Goal: Information Seeking & Learning: Learn about a topic

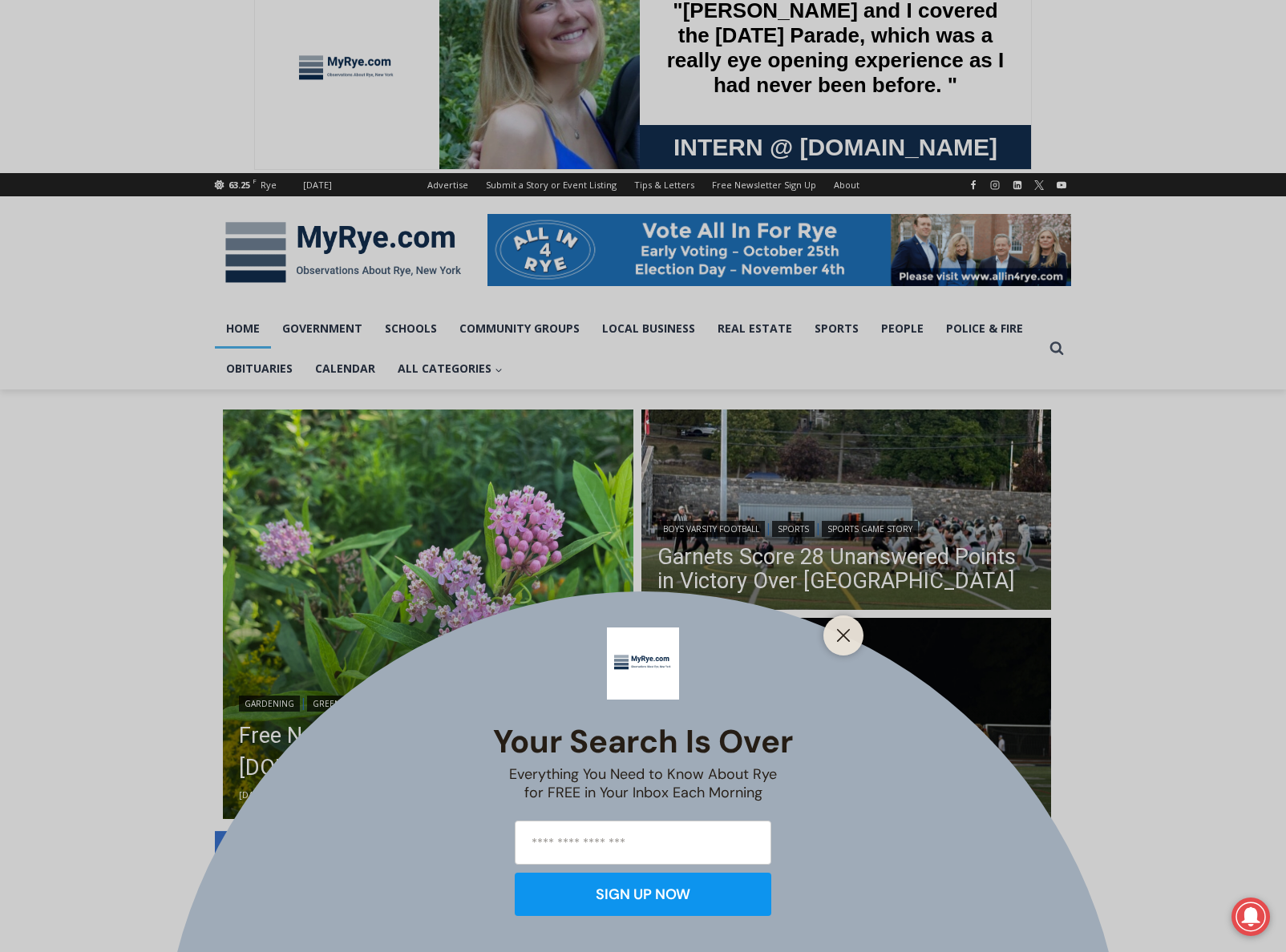
scroll to position [42, 0]
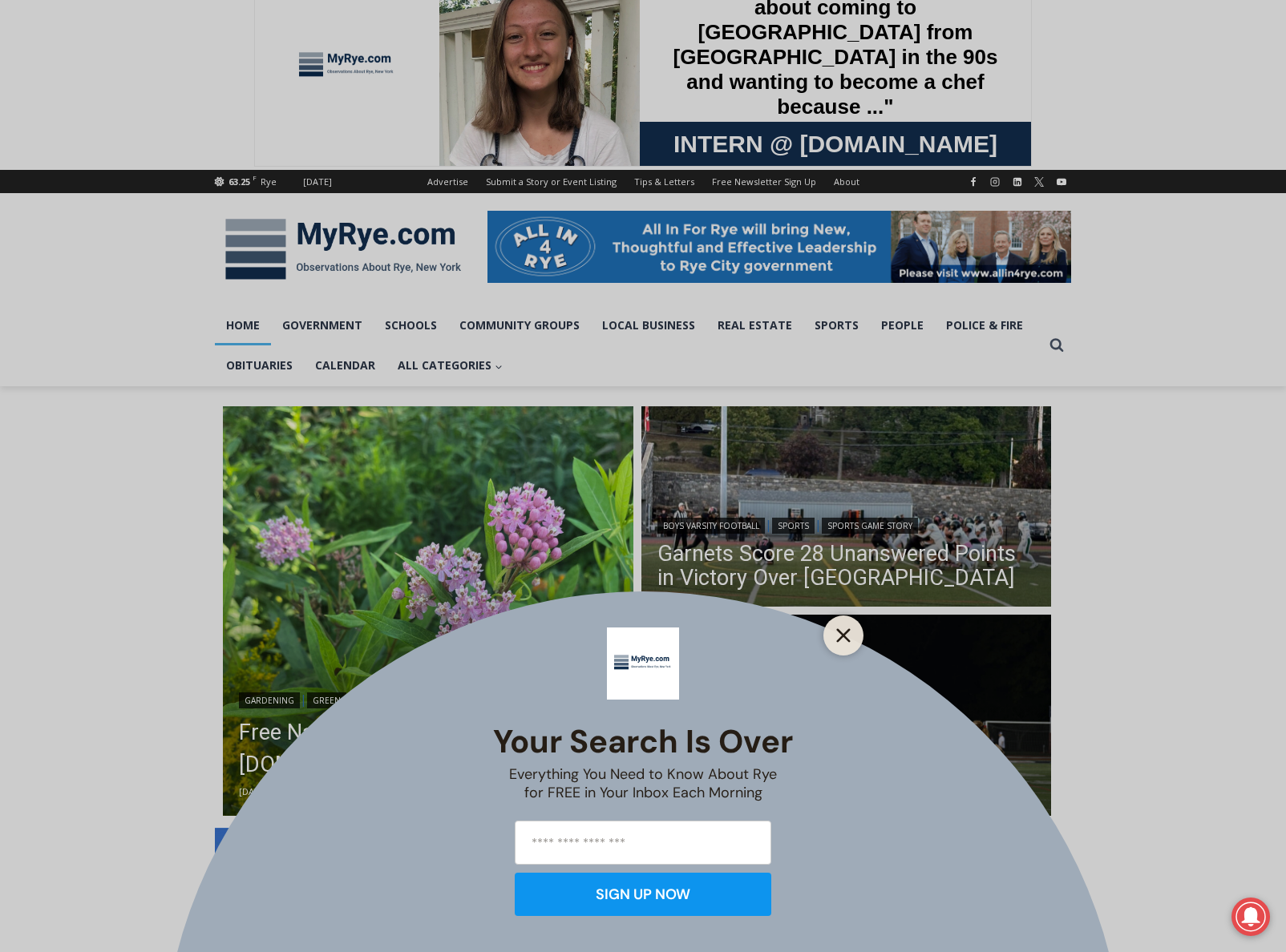
click at [841, 631] on icon "Close" at bounding box center [843, 635] width 14 height 14
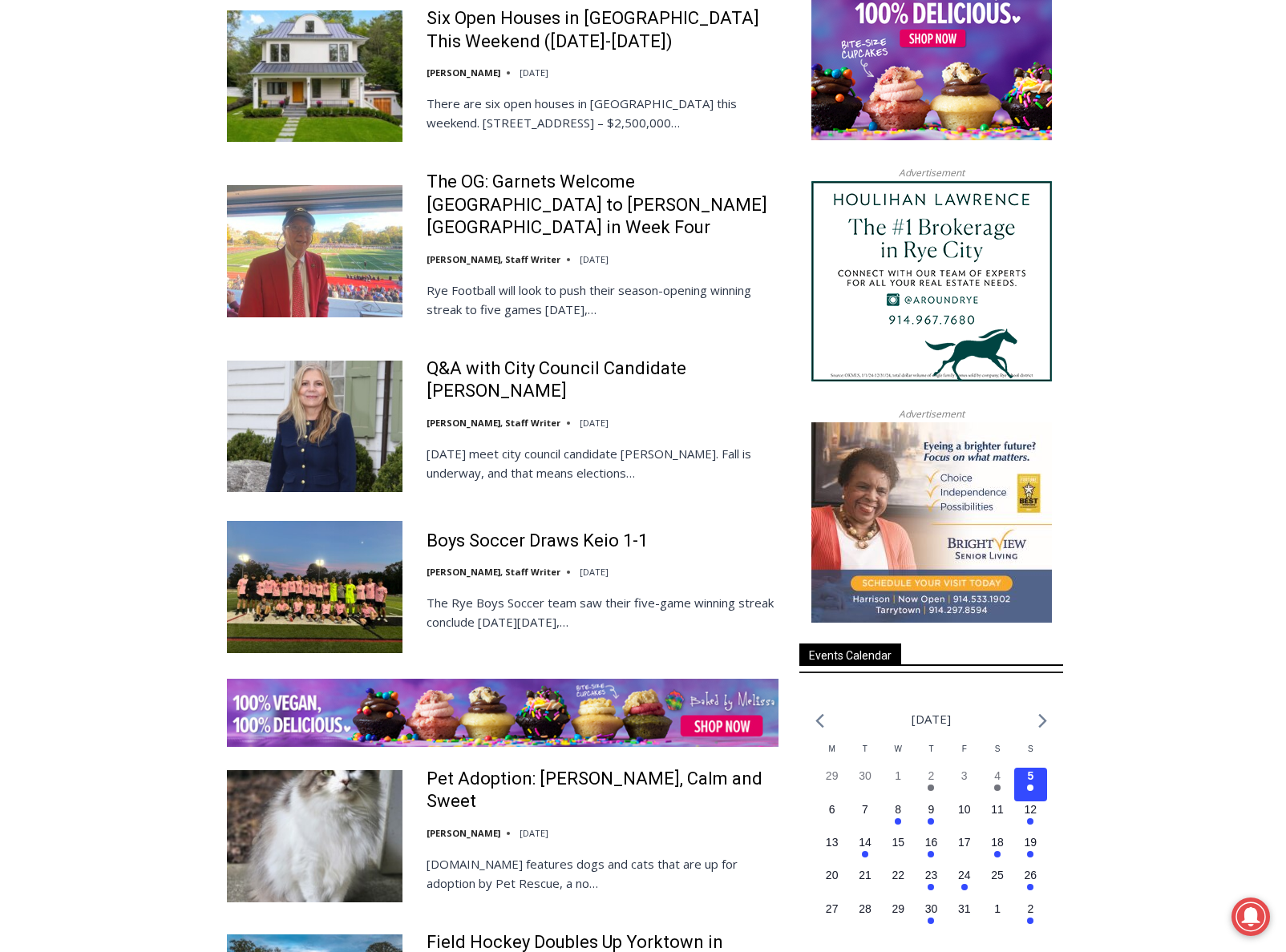
scroll to position [1874, 0]
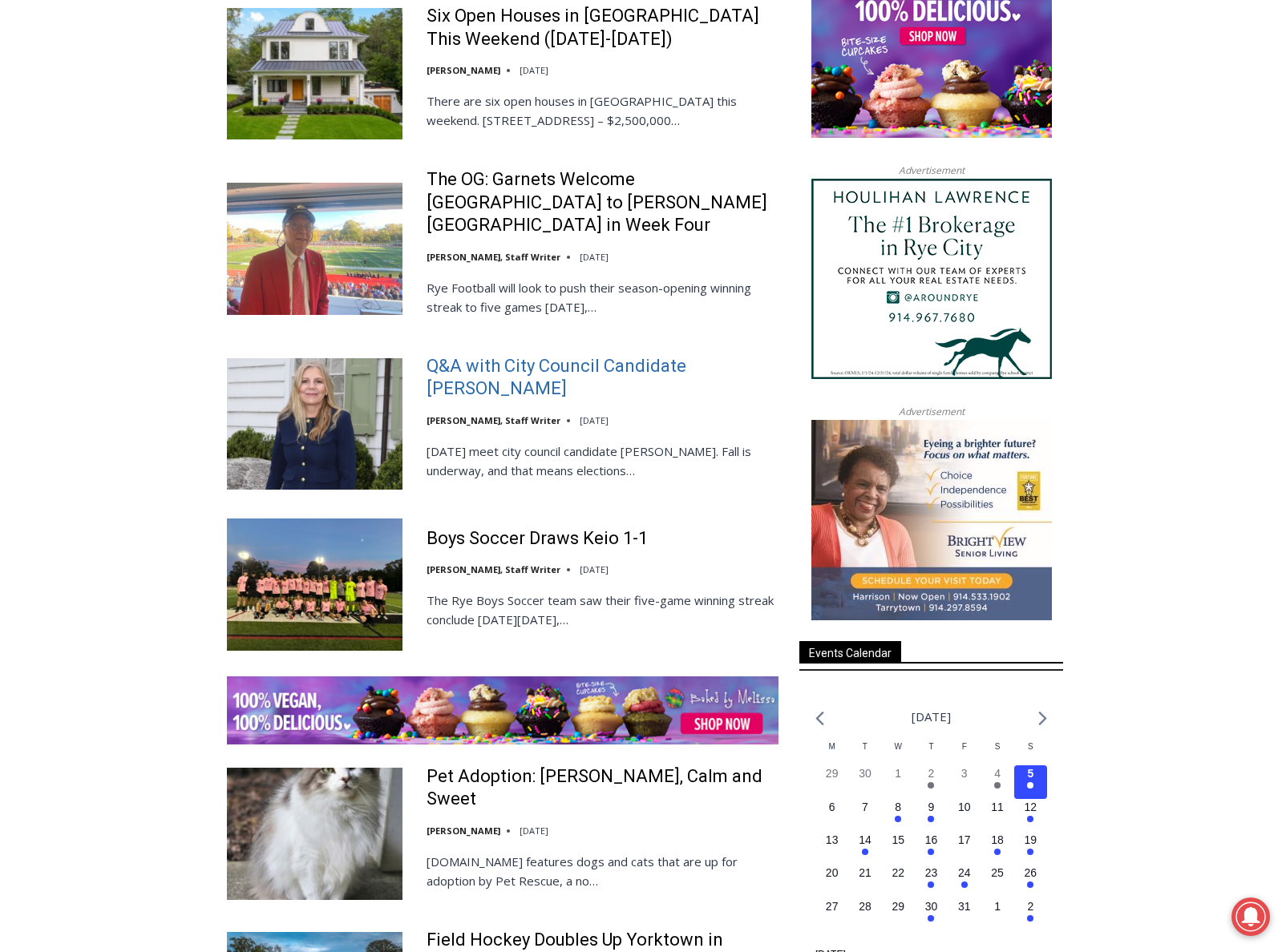
click at [518, 355] on link "Q&A with City Council Candidate [PERSON_NAME]" at bounding box center [602, 378] width 352 height 46
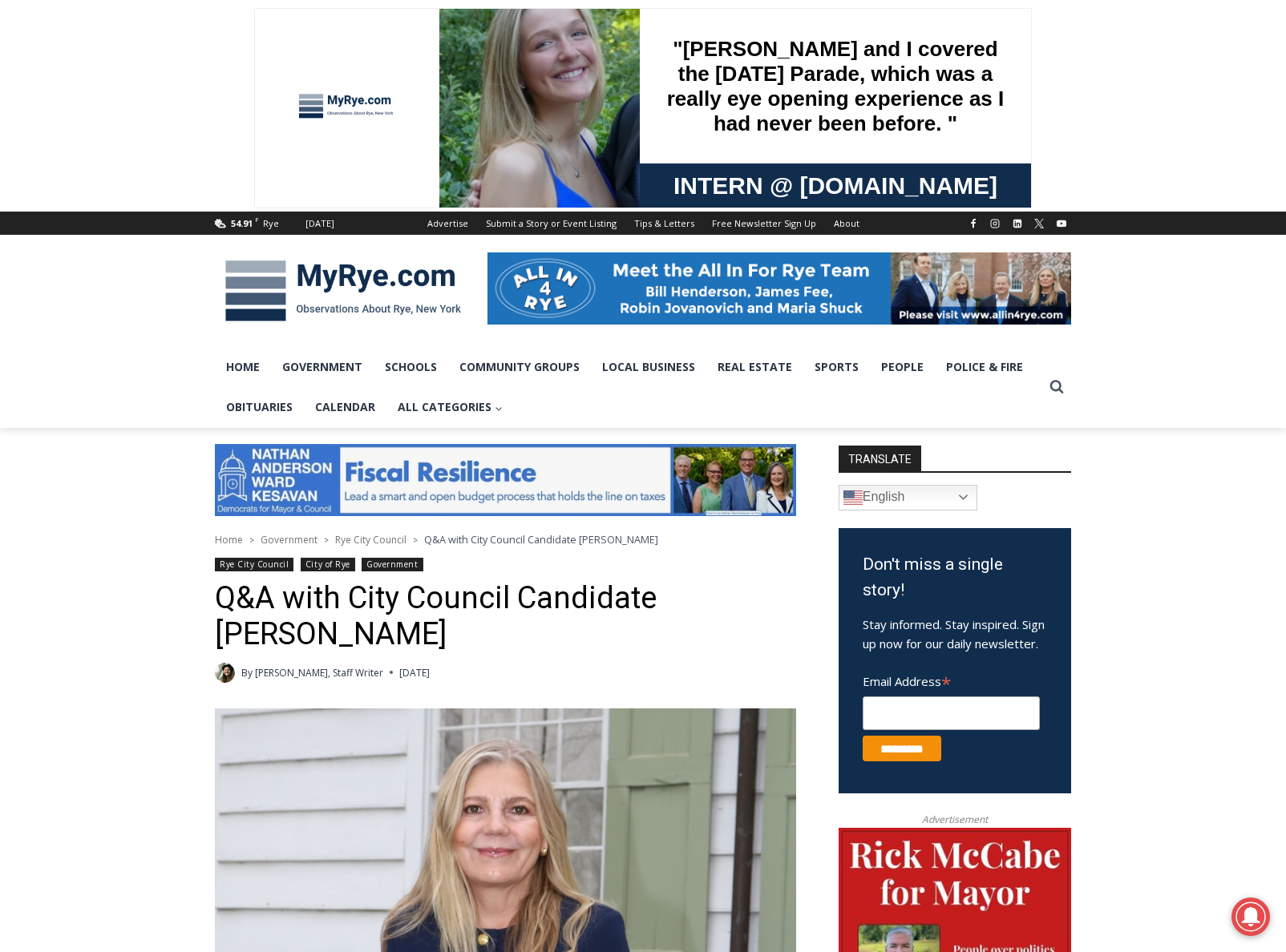
click at [263, 283] on img at bounding box center [343, 291] width 257 height 84
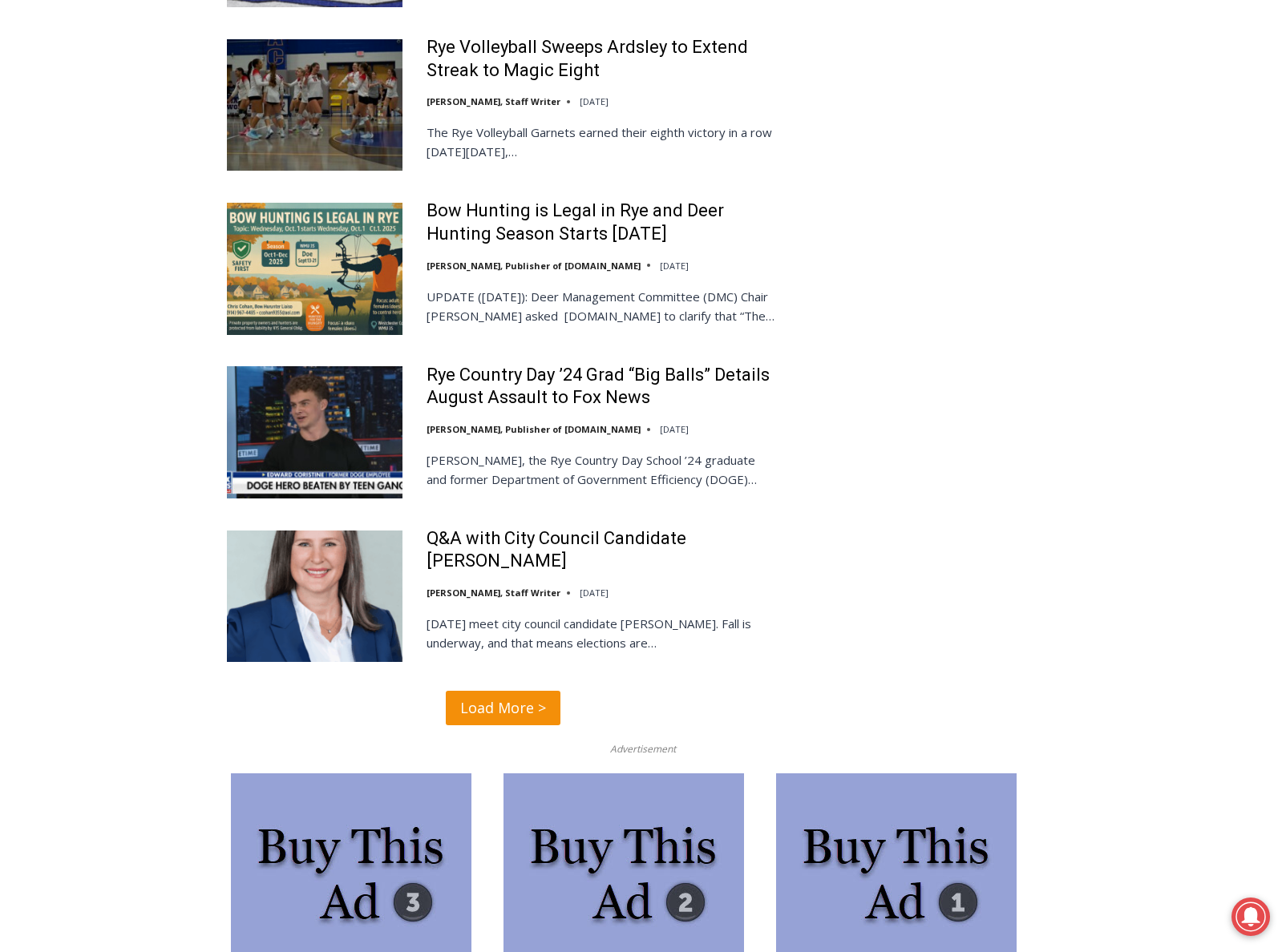
scroll to position [3925, 0]
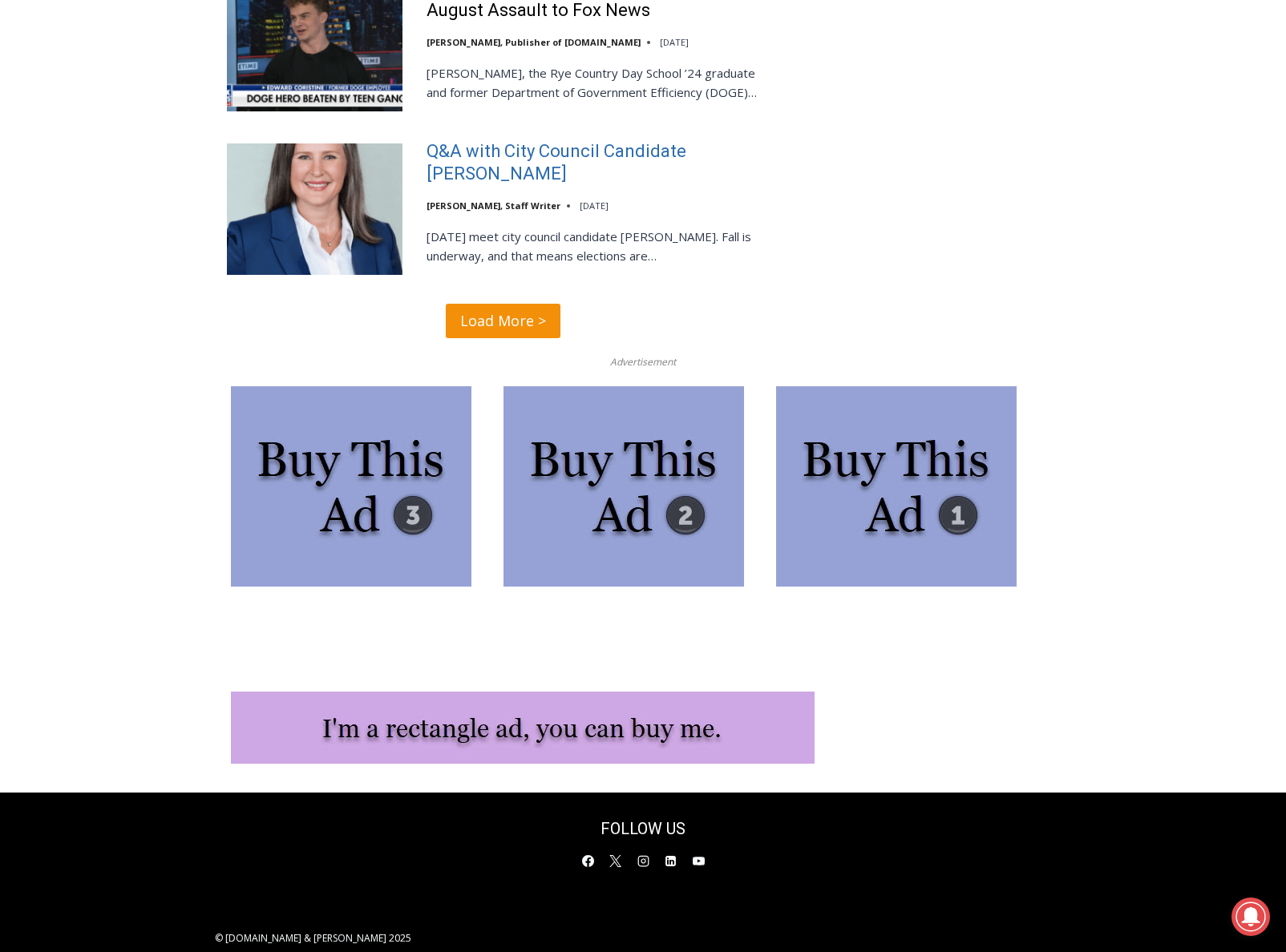
click at [447, 141] on link "Q&A with City Council Candidate [PERSON_NAME]" at bounding box center [602, 164] width 352 height 46
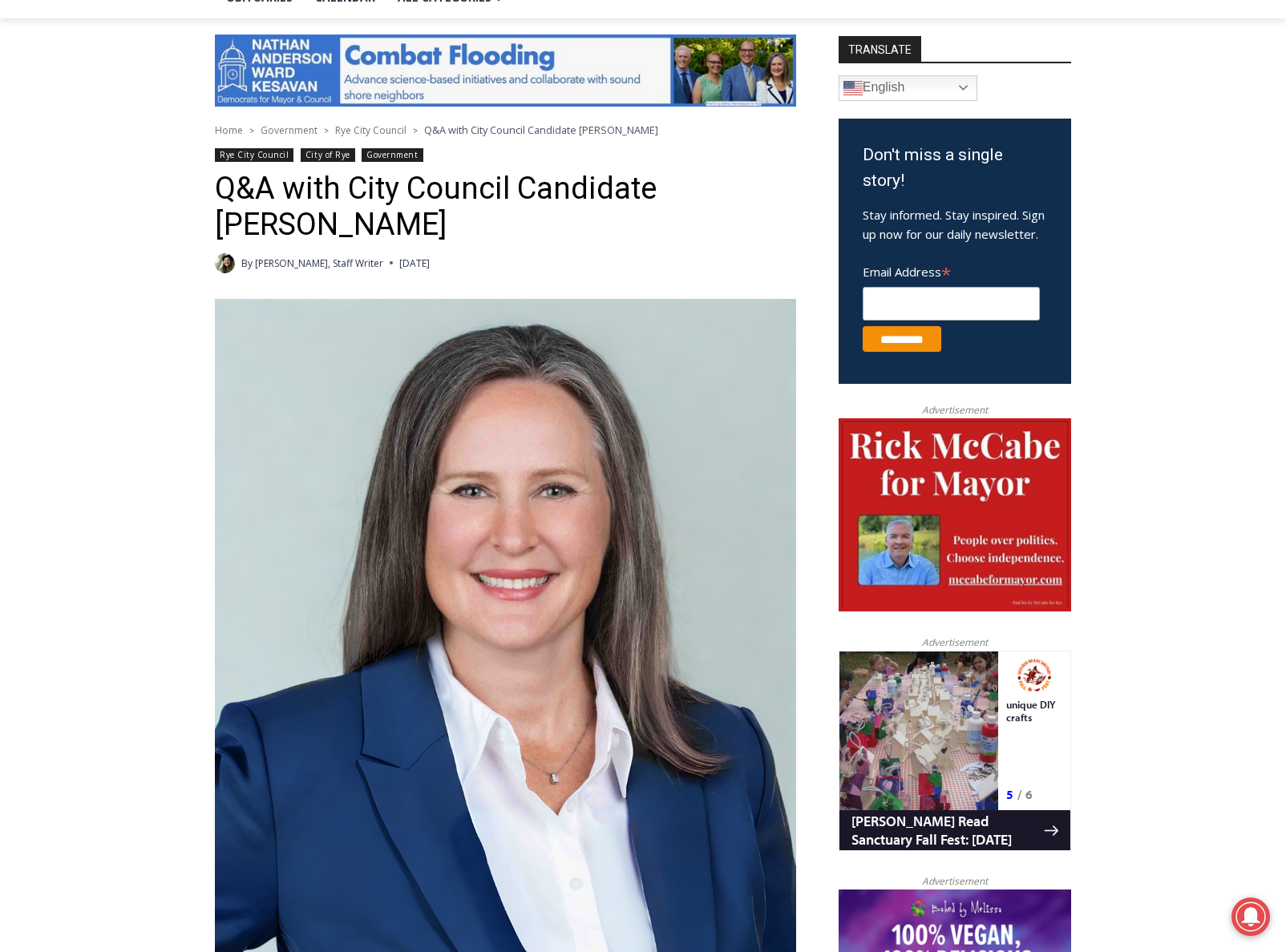
scroll to position [394, 0]
